Goal: Task Accomplishment & Management: Use online tool/utility

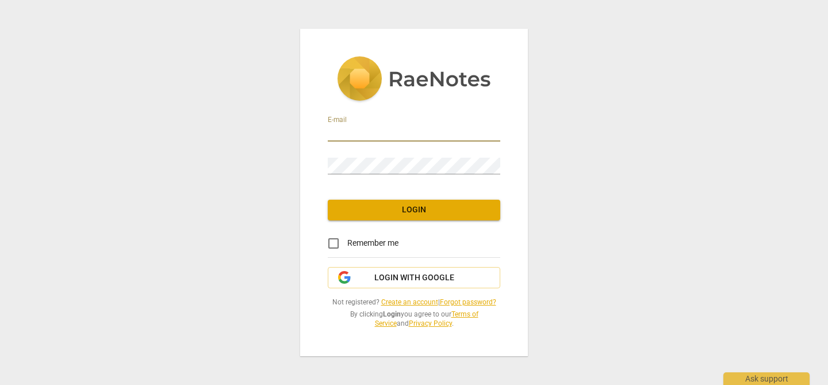
click at [374, 133] on input "email" at bounding box center [414, 133] width 173 height 17
type input "[EMAIL_ADDRESS][DOMAIN_NAME]"
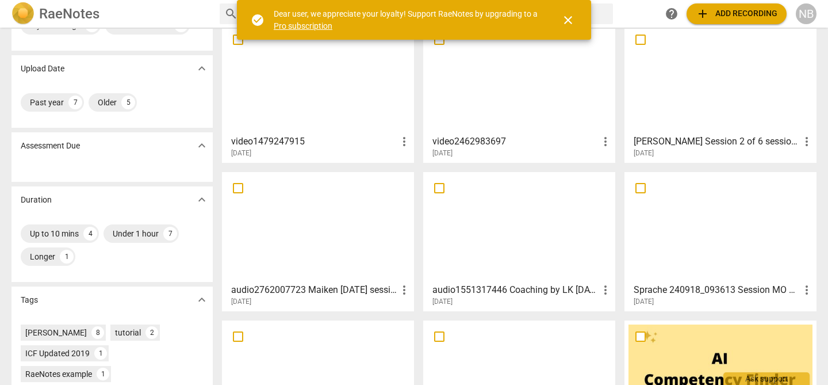
scroll to position [58, 0]
click at [715, 94] on div at bounding box center [721, 79] width 184 height 102
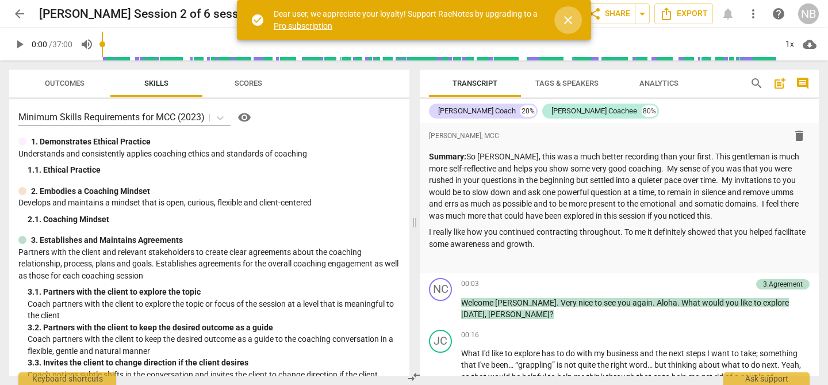
click at [571, 20] on span "close" at bounding box center [568, 20] width 14 height 14
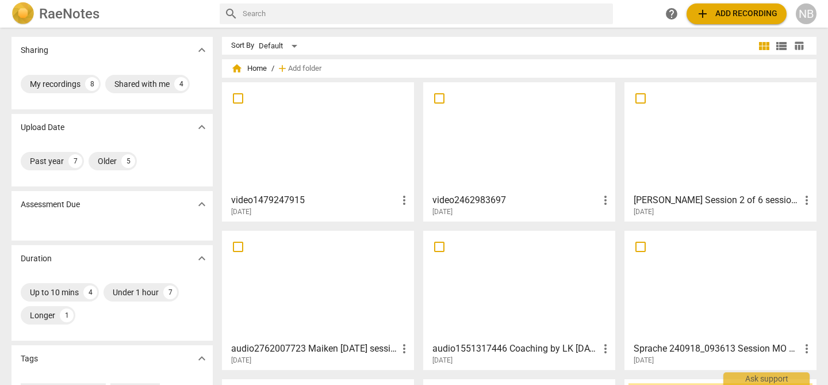
click at [331, 163] on div at bounding box center [318, 137] width 184 height 102
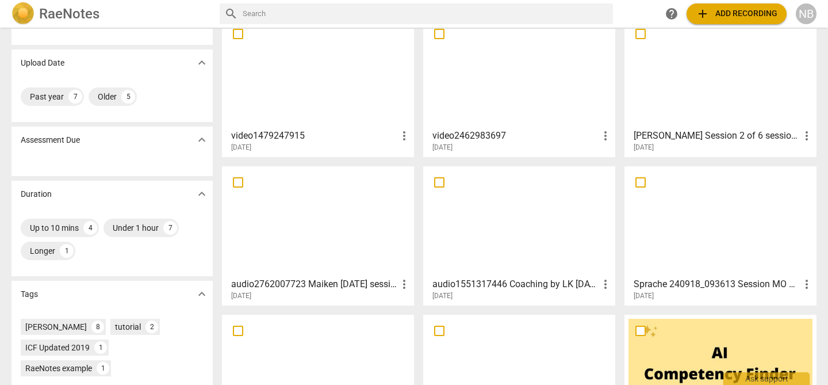
click at [313, 238] on div at bounding box center [318, 221] width 184 height 102
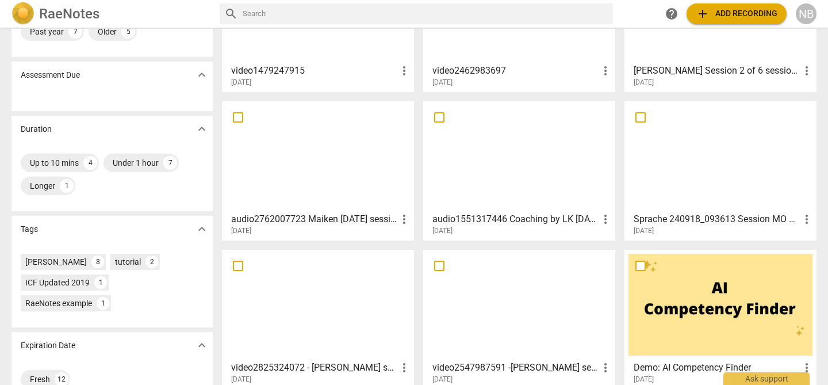
scroll to position [187, 0]
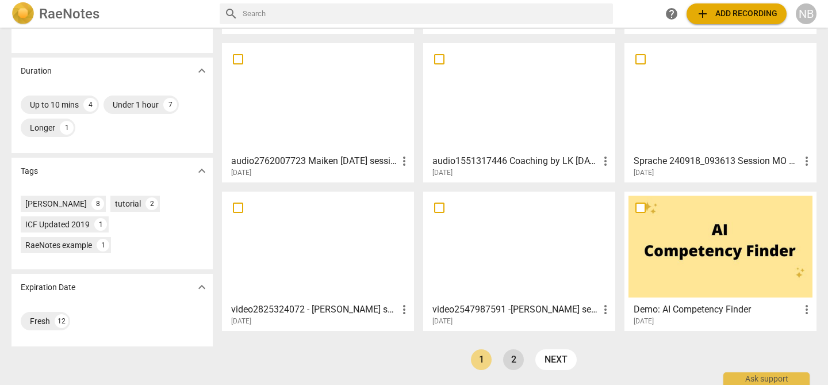
click at [515, 359] on link "2" at bounding box center [513, 359] width 21 height 21
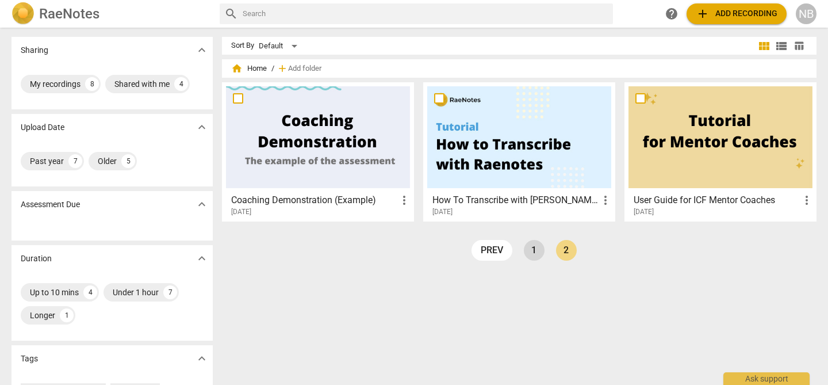
click at [535, 248] on link "1" at bounding box center [534, 250] width 21 height 21
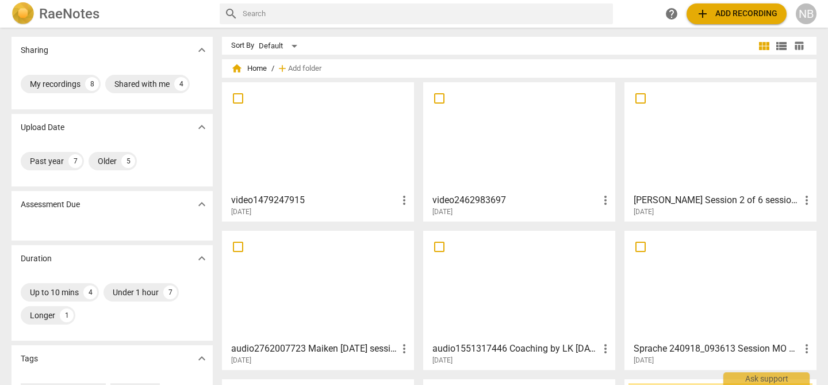
click at [327, 144] on div at bounding box center [318, 137] width 184 height 102
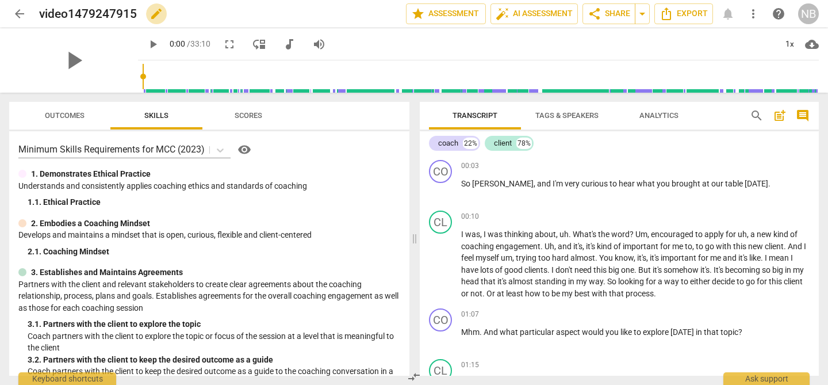
click at [156, 16] on span "edit" at bounding box center [157, 14] width 14 height 14
type input "video1479247915 Maiken [DATE]"
click at [815, 44] on span "cloud_download" at bounding box center [812, 44] width 14 height 14
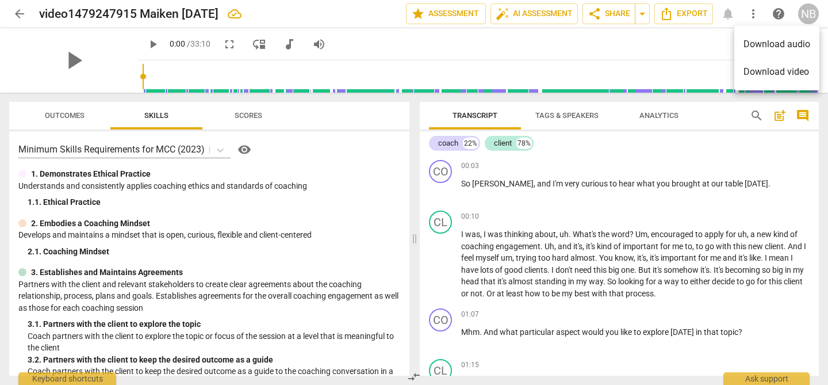
drag, startPoint x: 715, startPoint y: 39, endPoint x: 720, endPoint y: 36, distance: 6.2
click at [714, 39] on div at bounding box center [414, 192] width 828 height 385
click at [753, 13] on span "more_vert" at bounding box center [754, 14] width 14 height 14
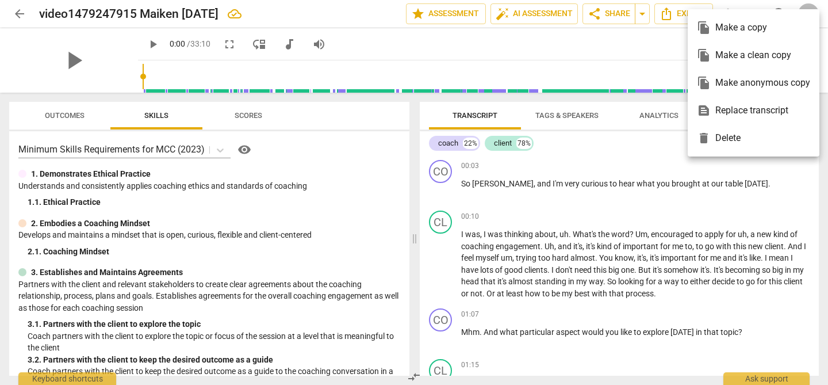
click at [748, 110] on div "text_snippet Replace transcript" at bounding box center [753, 111] width 113 height 28
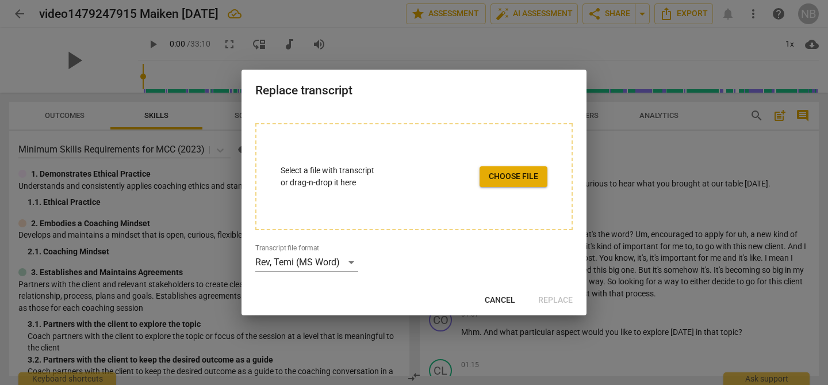
click at [519, 179] on span "Choose file" at bounding box center [513, 177] width 49 height 12
click at [516, 179] on span "Choose file" at bounding box center [513, 177] width 49 height 12
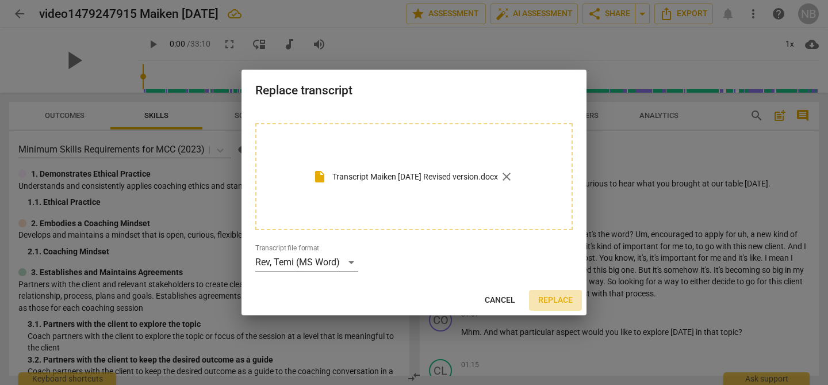
click at [558, 298] on span "Replace" at bounding box center [555, 300] width 35 height 12
click at [555, 298] on span "Replace" at bounding box center [555, 300] width 35 height 12
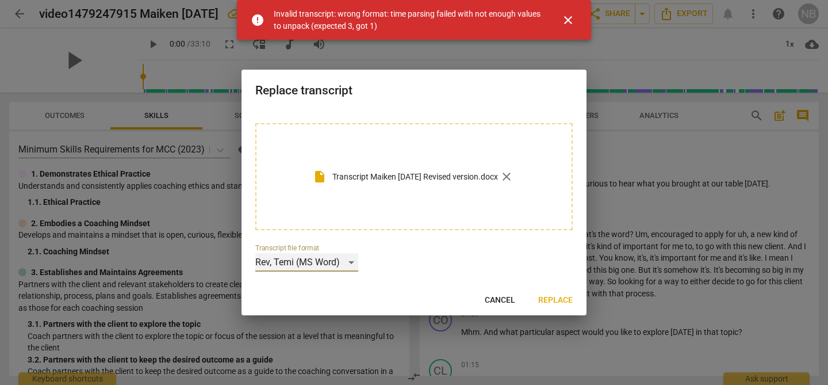
click at [347, 264] on div "Rev, Temi (MS Word)" at bounding box center [306, 262] width 103 height 18
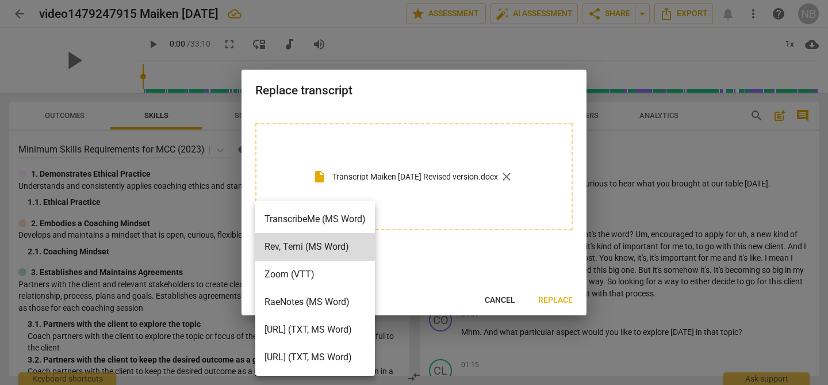
click at [346, 298] on li "RaeNotes (MS Word)" at bounding box center [315, 302] width 120 height 28
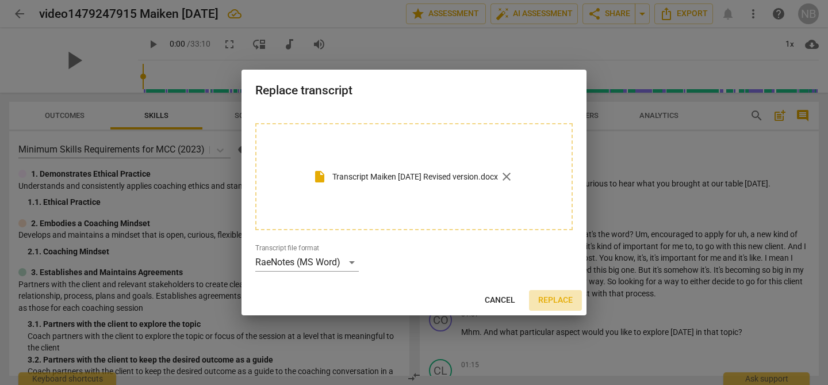
click at [556, 298] on span "Replace" at bounding box center [555, 300] width 35 height 12
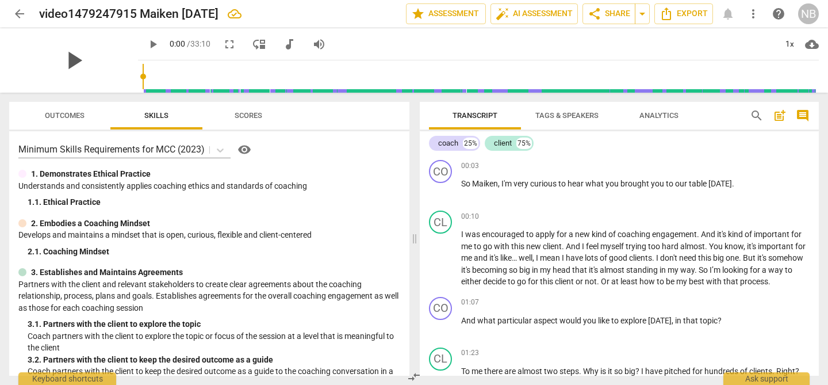
click at [70, 59] on span "play_arrow" at bounding box center [74, 60] width 30 height 30
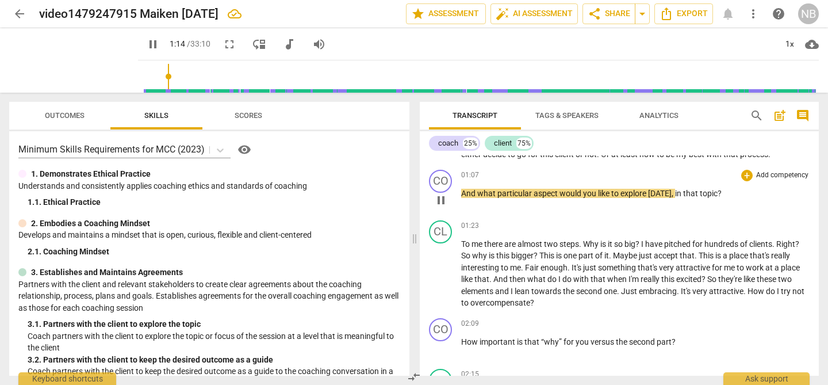
scroll to position [129, 0]
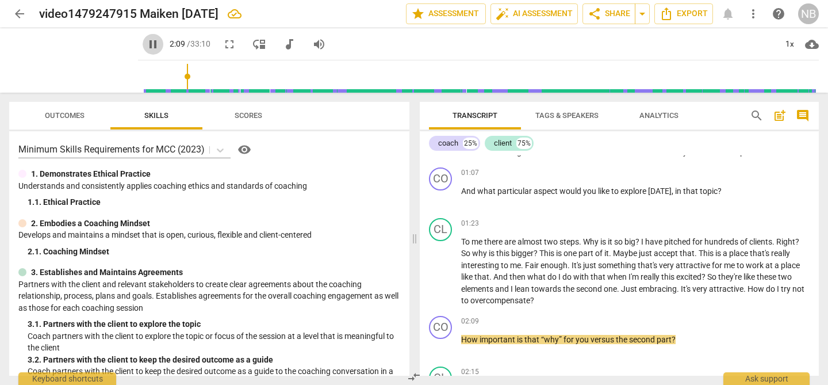
click at [146, 43] on span "pause" at bounding box center [153, 44] width 14 height 14
click at [167, 81] on input "range" at bounding box center [481, 76] width 676 height 37
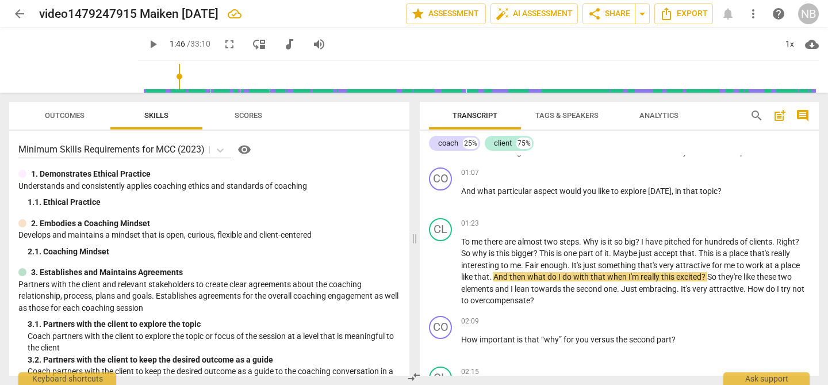
click at [146, 44] on span "play_arrow" at bounding box center [153, 44] width 14 height 14
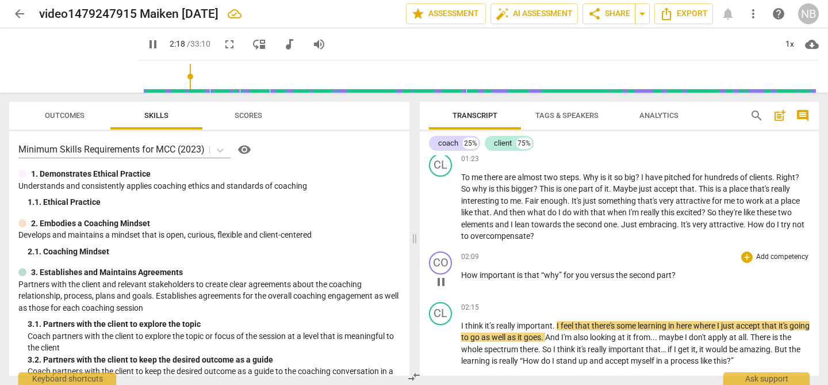
scroll to position [259, 0]
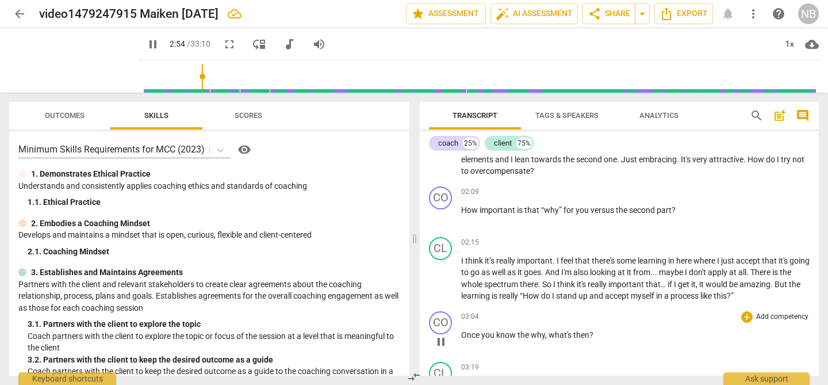
drag, startPoint x: 828, startPoint y: 113, endPoint x: 757, endPoint y: 312, distance: 210.7
click at [828, 198] on div "Transcript Tags & Speakers Analytics search post_add comment coach 25% client 7…" at bounding box center [621, 239] width 413 height 292
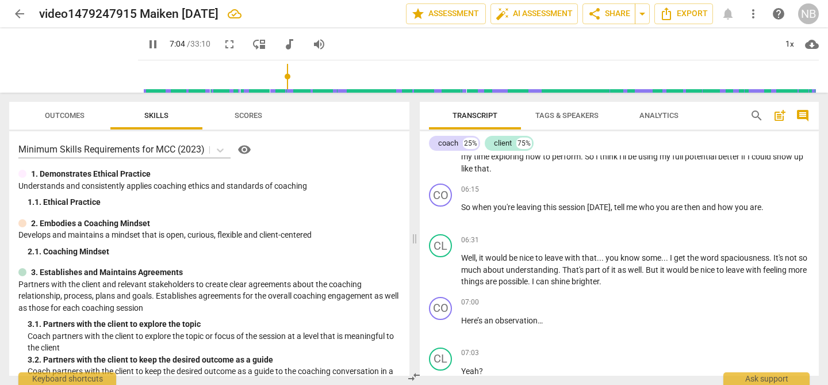
scroll to position [1351, 0]
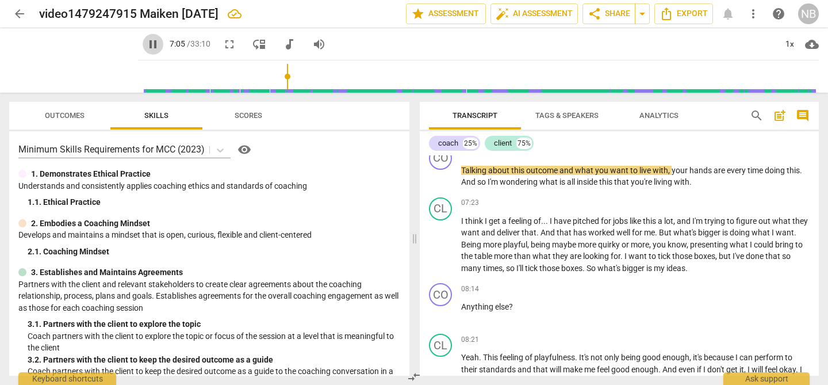
click at [146, 44] on span "pause" at bounding box center [153, 44] width 14 height 14
click at [266, 79] on input "range" at bounding box center [481, 76] width 676 height 37
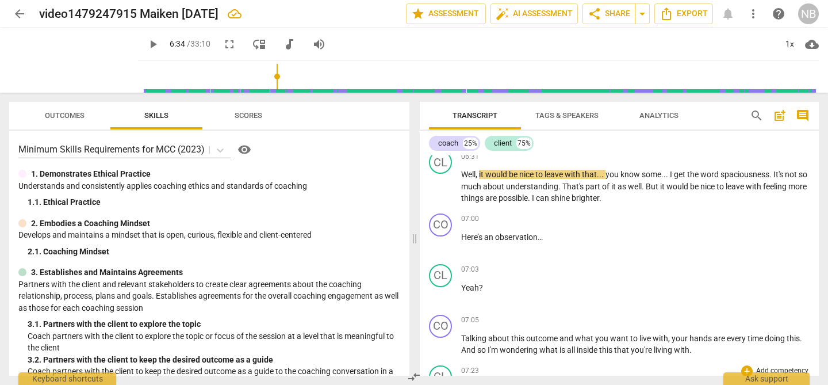
scroll to position [1157, 0]
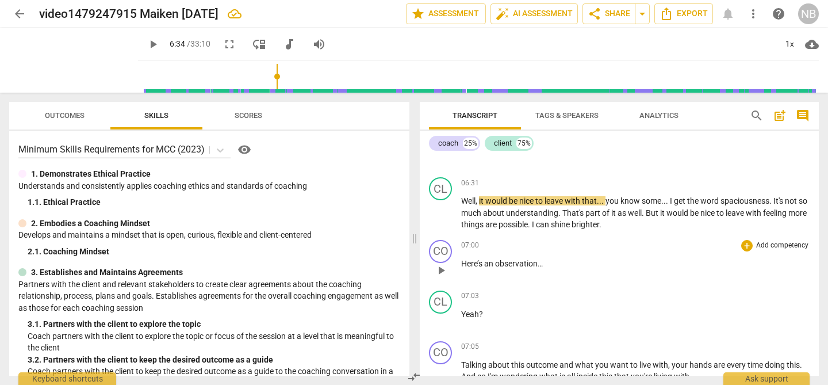
click at [477, 259] on span "Here’s" at bounding box center [472, 263] width 23 height 9
click at [146, 45] on span "play_arrow" at bounding box center [153, 44] width 14 height 14
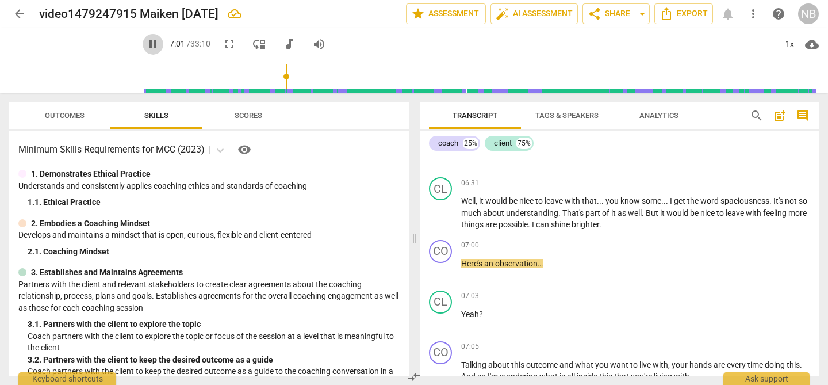
click at [146, 45] on span "pause" at bounding box center [153, 44] width 14 height 14
type input "422"
click at [462, 259] on span "Here’s" at bounding box center [472, 263] width 23 height 9
click at [514, 220] on span "possible" at bounding box center [513, 224] width 29 height 9
click at [442, 263] on span "play_arrow" at bounding box center [441, 270] width 14 height 14
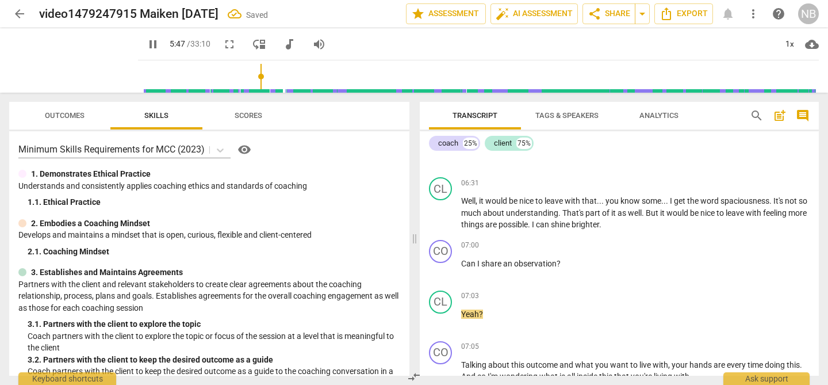
click at [250, 77] on input "range" at bounding box center [481, 76] width 676 height 37
click at [262, 76] on input "range" at bounding box center [481, 76] width 676 height 37
click at [252, 75] on input "range" at bounding box center [481, 76] width 676 height 37
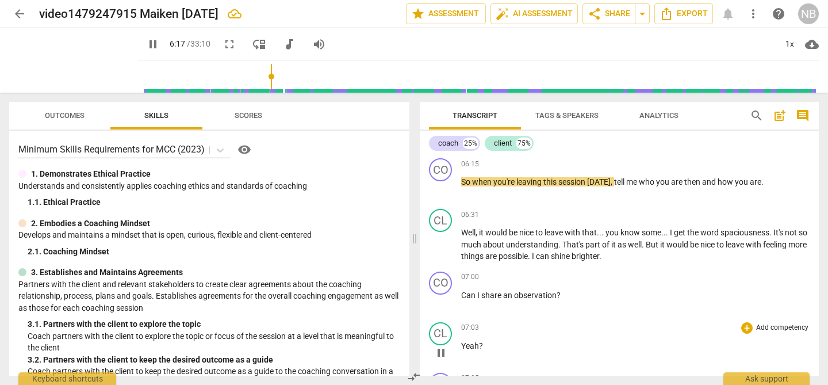
scroll to position [1092, 0]
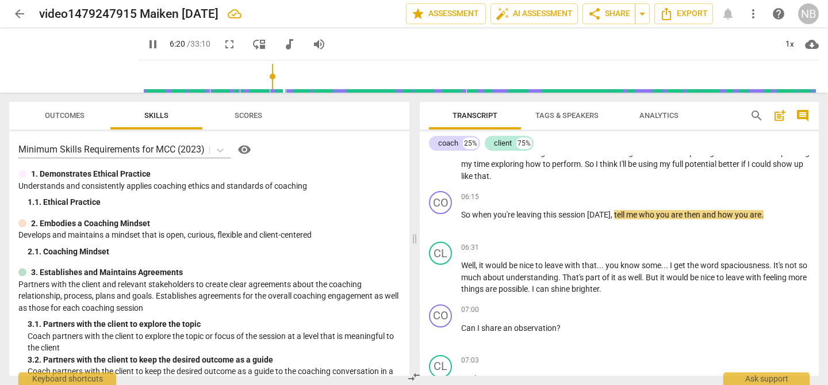
click at [266, 79] on input "range" at bounding box center [481, 76] width 676 height 37
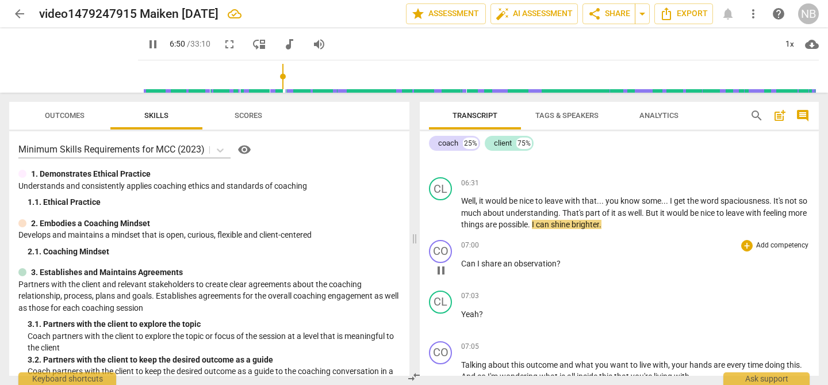
scroll to position [1222, 0]
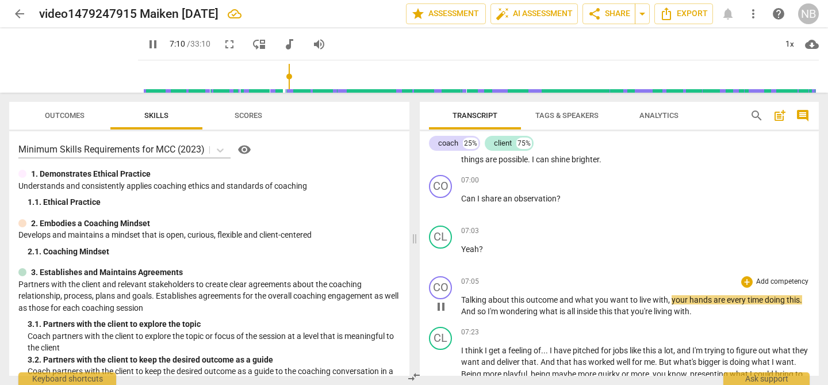
click at [641, 295] on span "live" at bounding box center [646, 299] width 13 height 9
type input "432"
click at [659, 307] on span "living" at bounding box center [664, 311] width 20 height 9
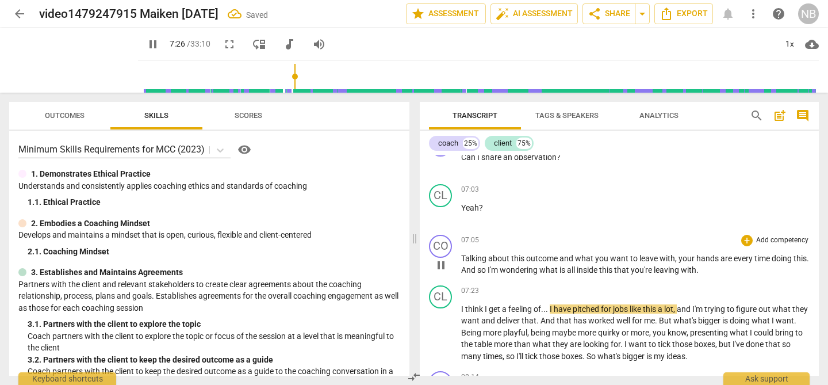
scroll to position [1286, 0]
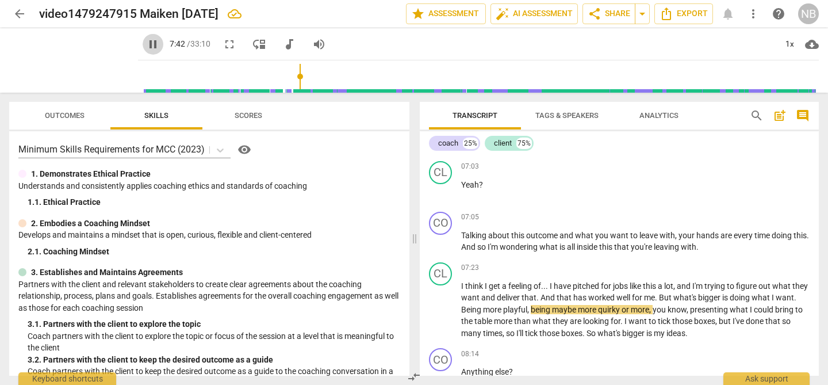
click at [146, 44] on span "pause" at bounding box center [153, 44] width 14 height 14
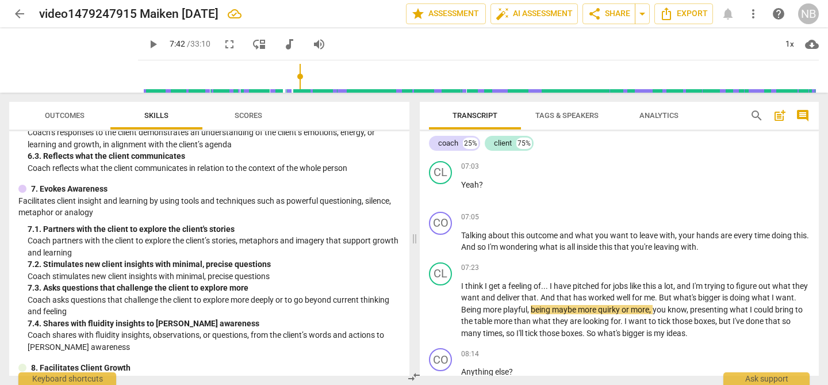
scroll to position [834, 0]
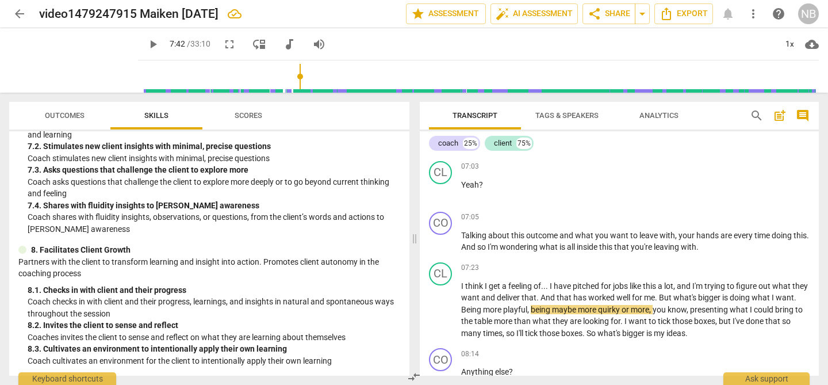
click at [253, 294] on div "8. 1. Checks in with client and their progress" at bounding box center [214, 290] width 373 height 12
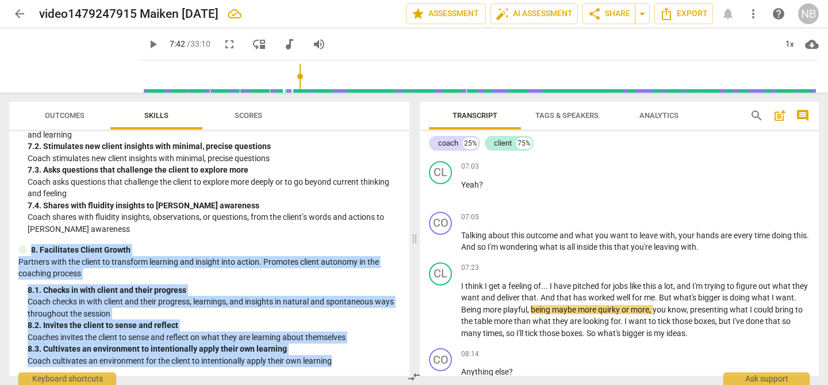
drag, startPoint x: 32, startPoint y: 251, endPoint x: 347, endPoint y: 361, distance: 334.1
click at [347, 361] on div "8. Facilitates Client Growth Partners with the client to transform learning and…" at bounding box center [209, 305] width 382 height 123
copy div "8. Facilitates Client Growth Partners with the client to transform learning and…"
click at [341, 326] on div "8. 2. Invites the client to sense and reflect" at bounding box center [214, 325] width 373 height 12
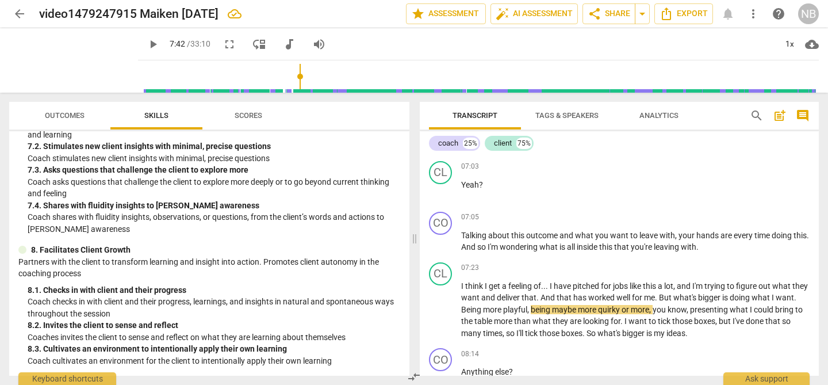
click at [71, 117] on span "Outcomes" at bounding box center [65, 115] width 40 height 9
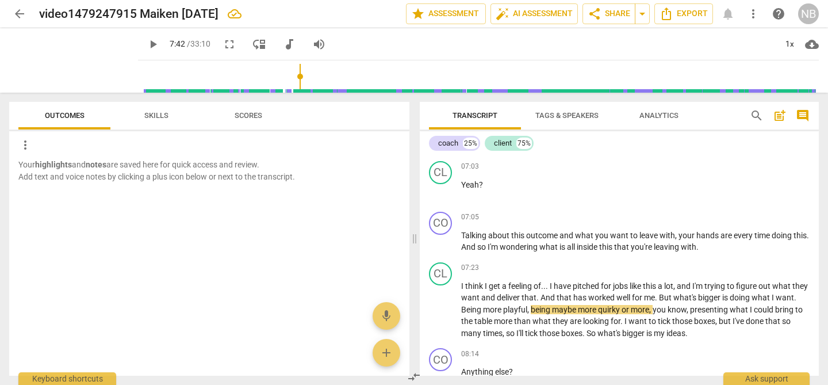
click at [152, 114] on span "Skills" at bounding box center [156, 115] width 24 height 9
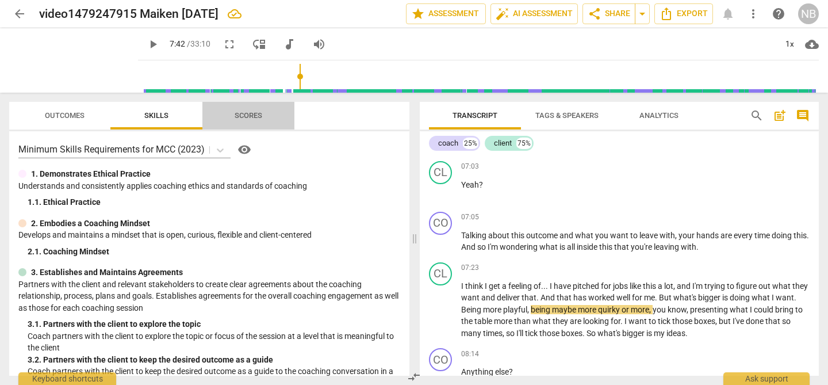
click at [258, 115] on span "Scores" at bounding box center [249, 115] width 28 height 9
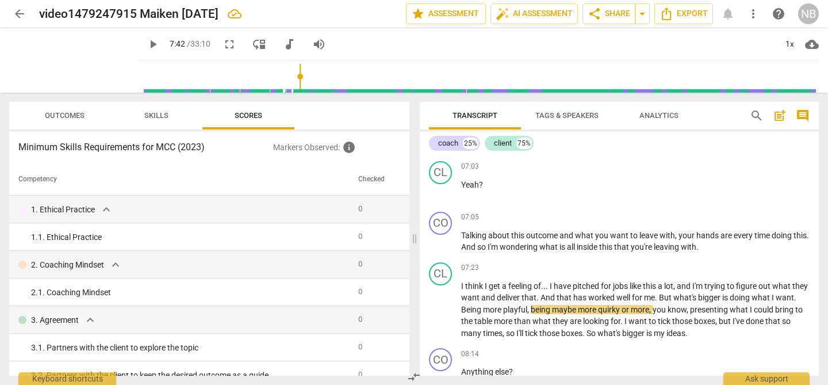
click at [158, 116] on span "Skills" at bounding box center [156, 115] width 24 height 9
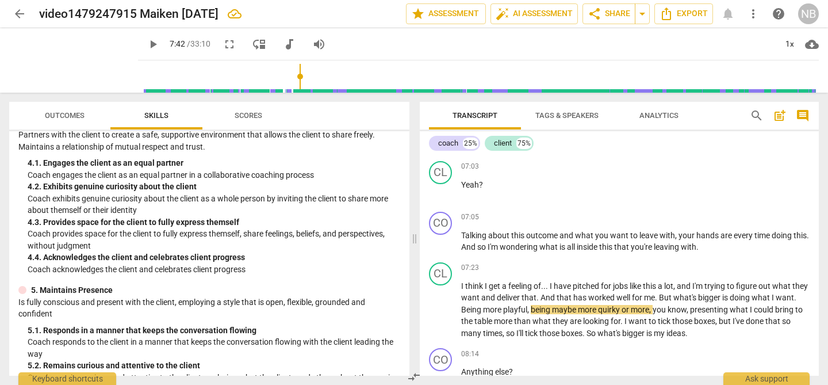
scroll to position [0, 0]
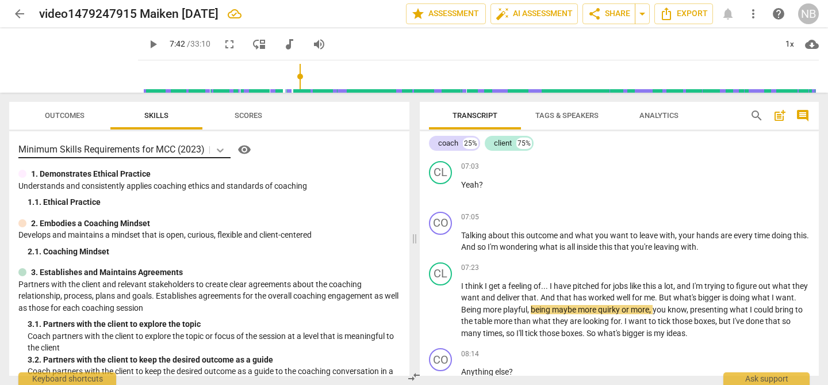
click at [221, 151] on icon at bounding box center [220, 150] width 7 height 4
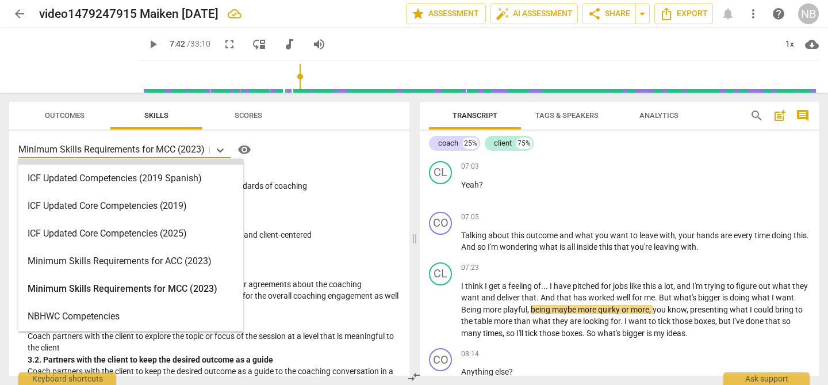
scroll to position [194, 0]
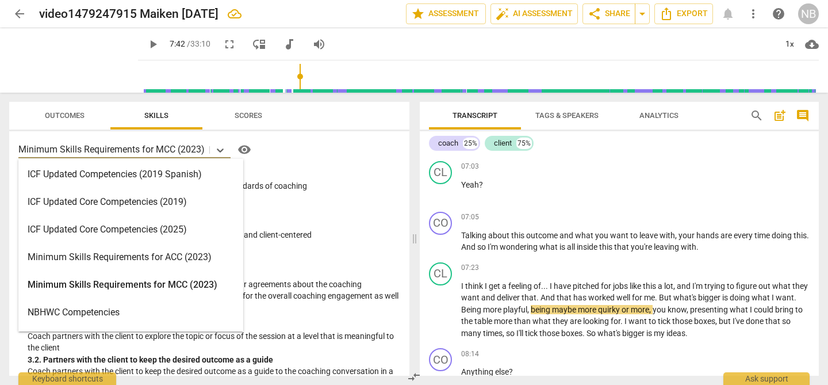
click at [158, 284] on div "Minimum Skills Requirements for MCC (2023)" at bounding box center [130, 285] width 225 height 28
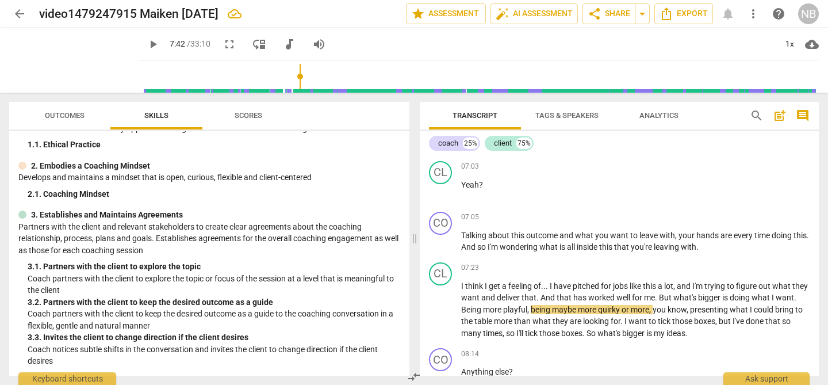
scroll to position [0, 0]
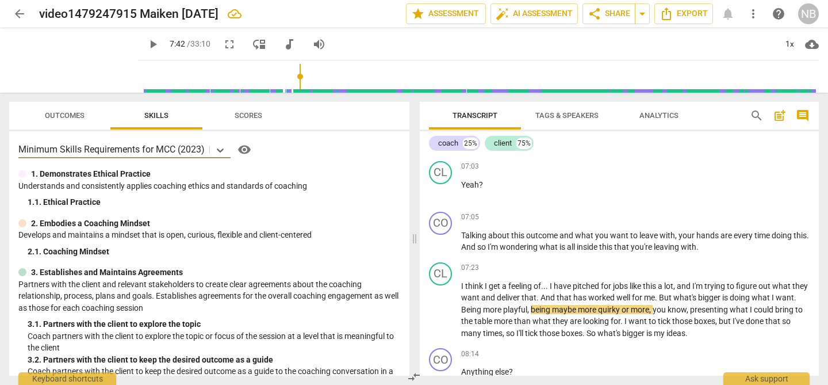
click at [247, 148] on span "visibility" at bounding box center [245, 150] width 14 height 14
click at [146, 43] on span "play_arrow" at bounding box center [153, 44] width 14 height 14
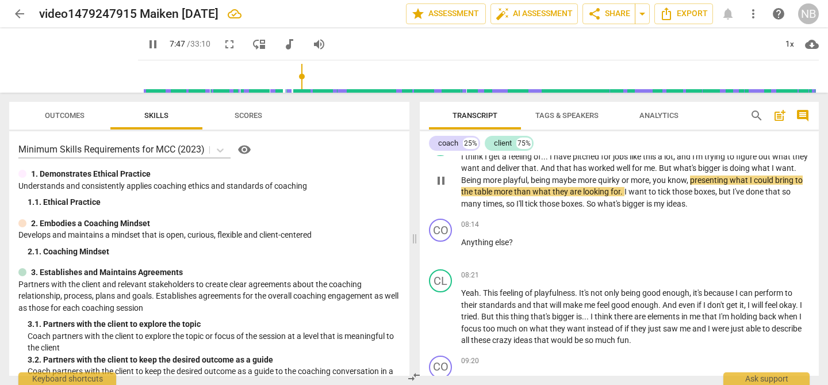
scroll to position [1351, 0]
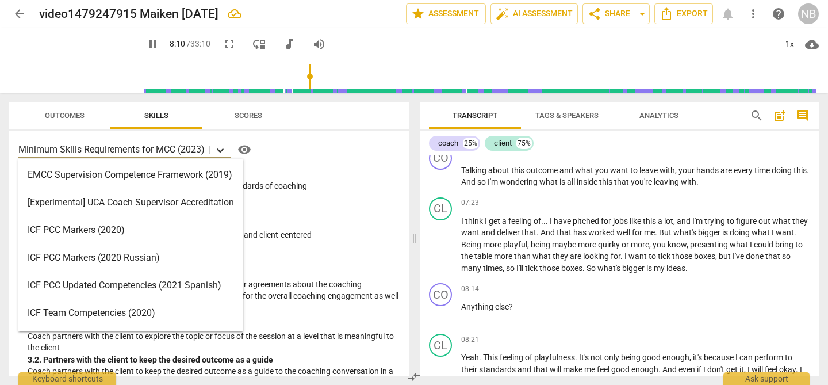
click at [220, 152] on icon at bounding box center [221, 150] width 12 height 12
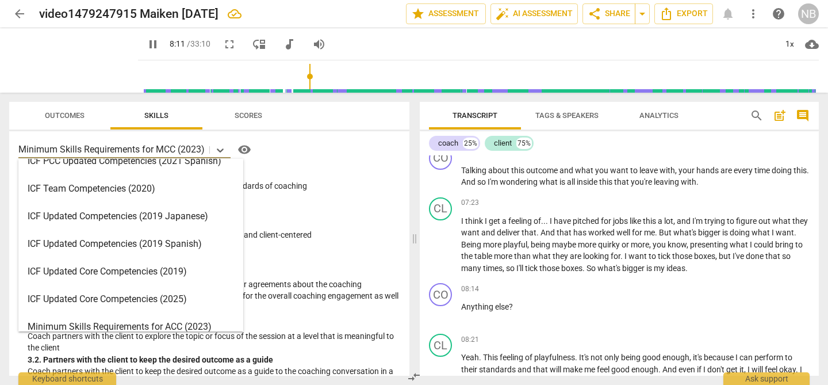
scroll to position [274, 0]
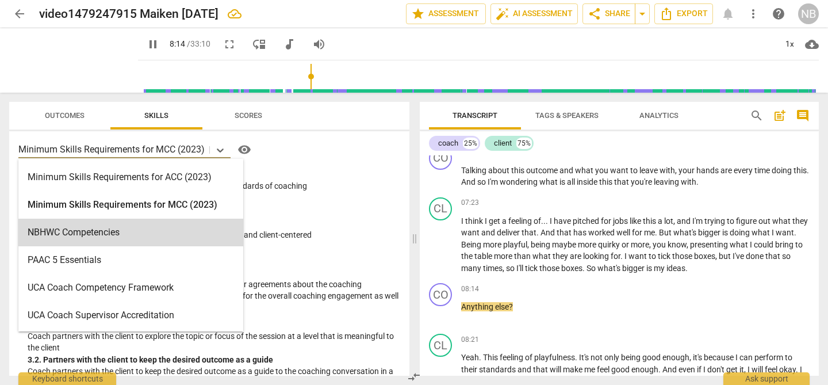
click at [291, 215] on div "16 results available. Use Up and Down to choose options, press Enter to select …" at bounding box center [209, 253] width 400 height 244
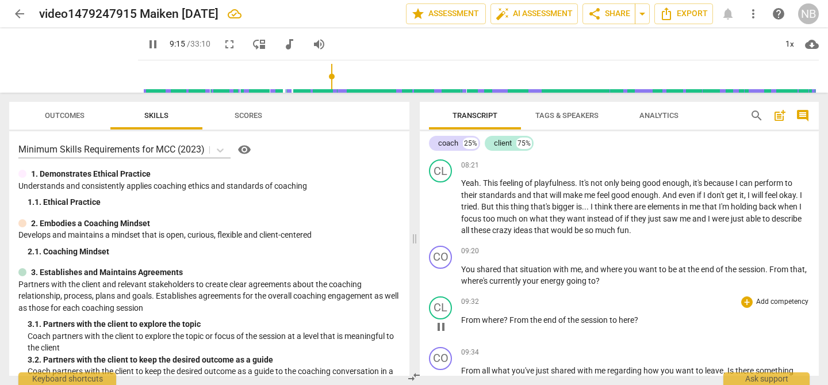
scroll to position [1545, 0]
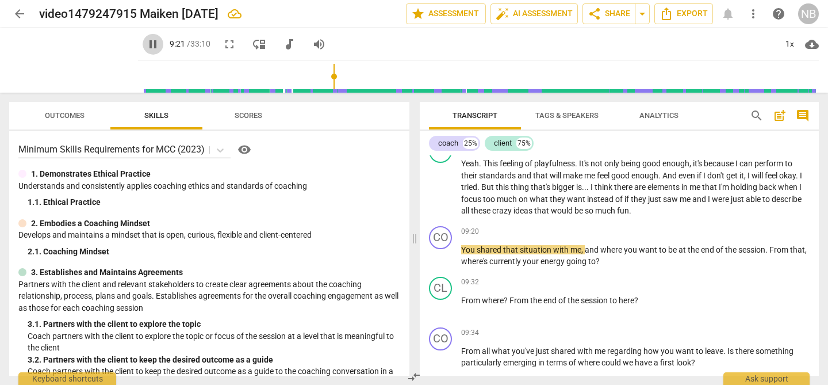
drag, startPoint x: 140, startPoint y: 46, endPoint x: 144, endPoint y: 55, distance: 10.0
click at [146, 47] on span "pause" at bounding box center [153, 44] width 14 height 14
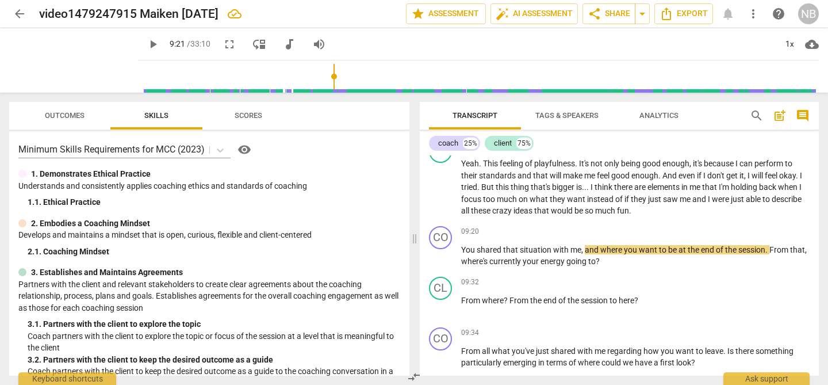
type input "562"
